Goal: Task Accomplishment & Management: Complete application form

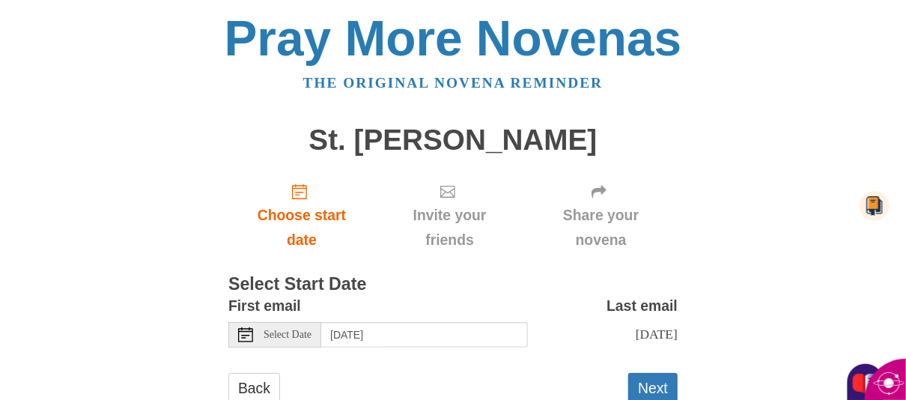
scroll to position [60, 0]
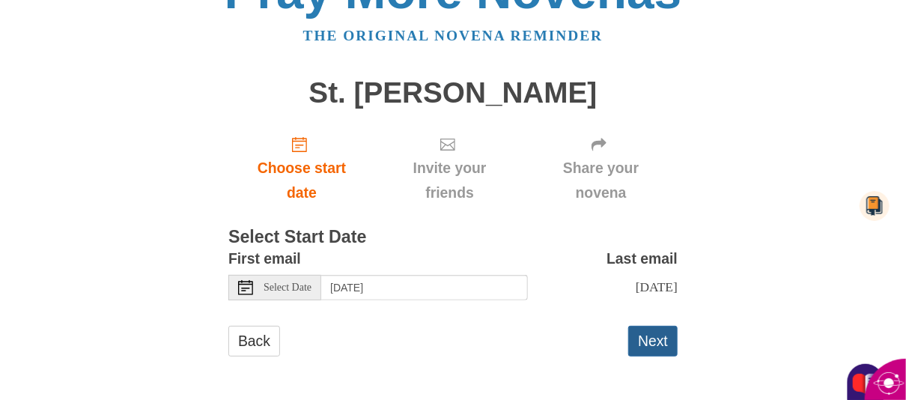
click at [653, 347] on button "Next" at bounding box center [652, 341] width 49 height 31
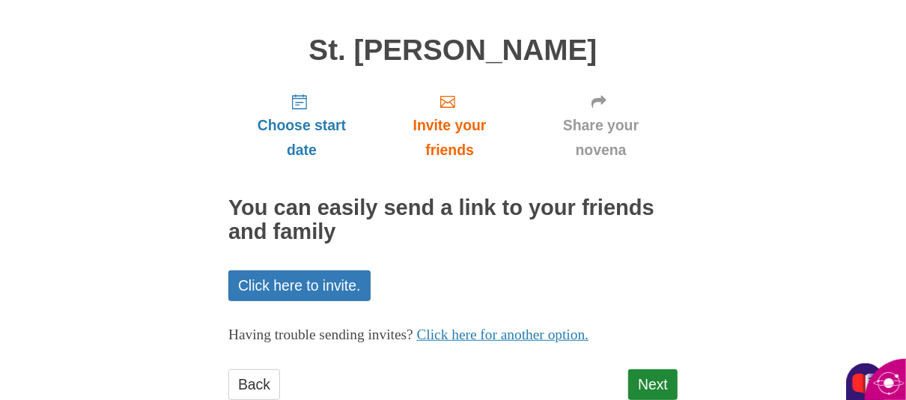
scroll to position [132, 0]
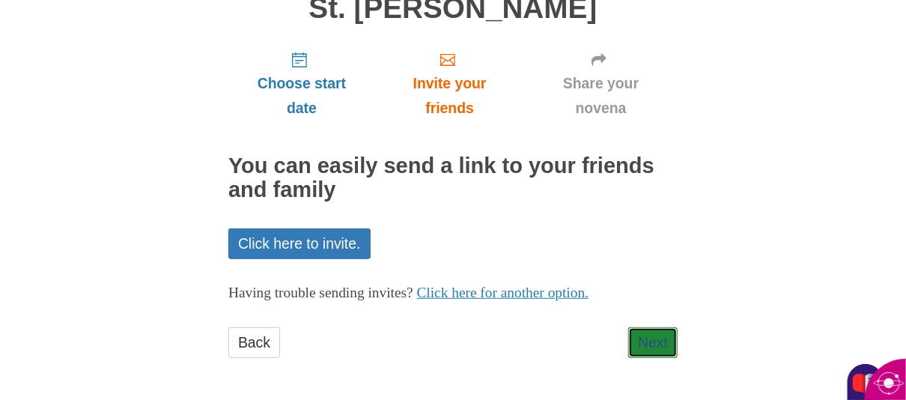
click at [653, 347] on link "Next" at bounding box center [652, 342] width 49 height 31
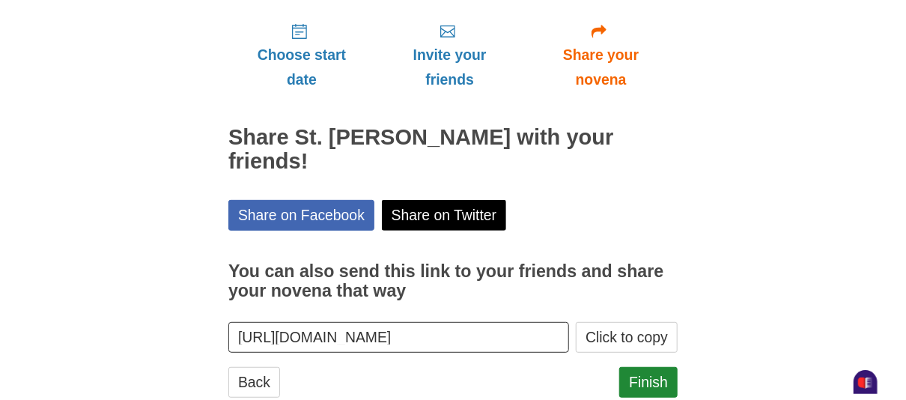
scroll to position [169, 0]
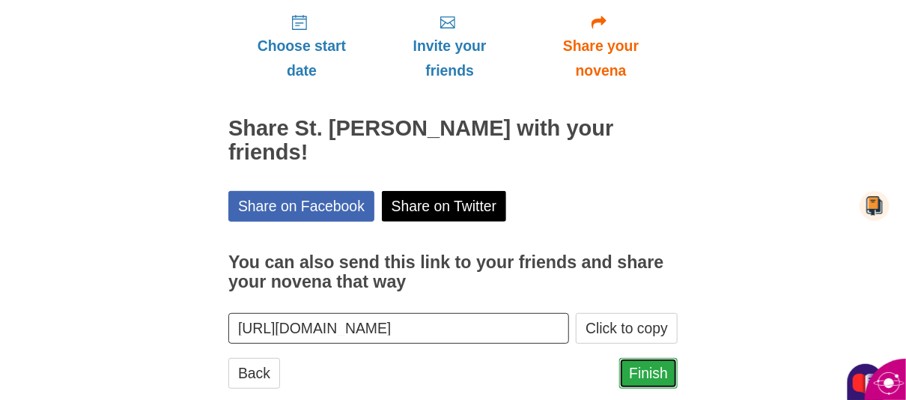
click at [640, 376] on link "Finish" at bounding box center [648, 373] width 58 height 31
